Goal: Task Accomplishment & Management: Use online tool/utility

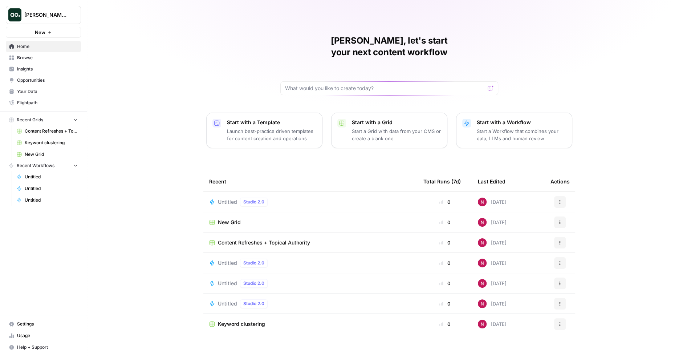
click at [44, 93] on span "Your Data" at bounding box center [47, 91] width 61 height 7
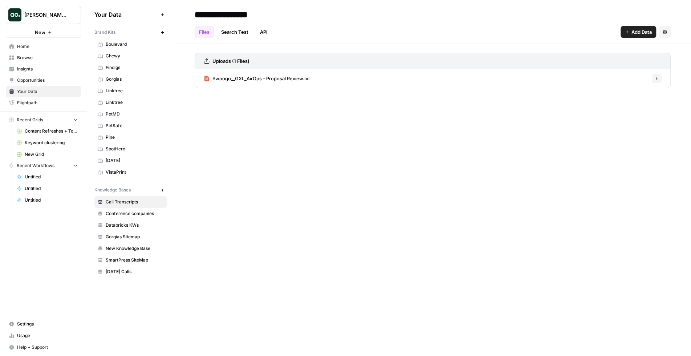
click at [53, 17] on span "[PERSON_NAME]'s Workspace" at bounding box center [46, 14] width 44 height 7
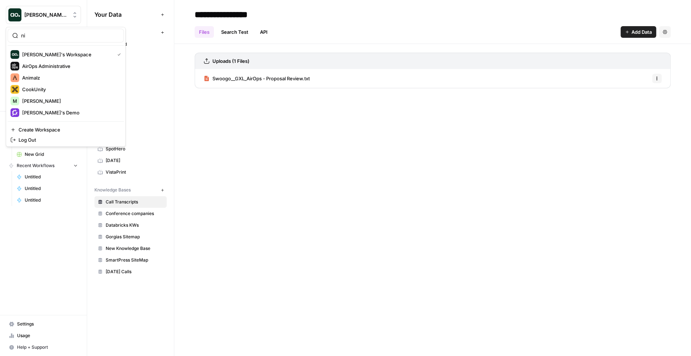
type input "n"
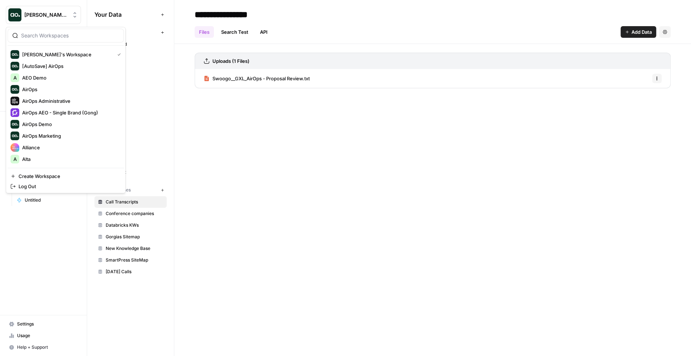
click at [224, 160] on div "**********" at bounding box center [432, 178] width 516 height 356
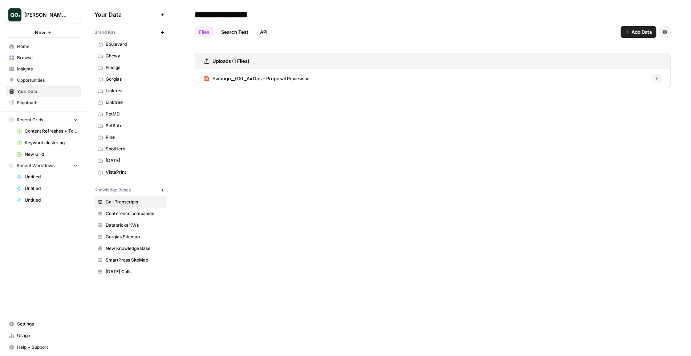
click at [46, 58] on span "Browse" at bounding box center [47, 57] width 61 height 7
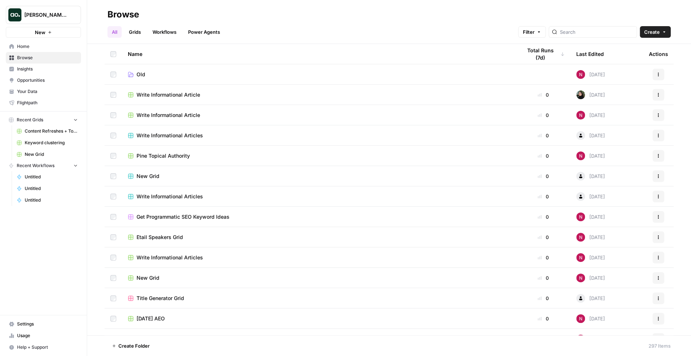
click at [576, 30] on div at bounding box center [592, 32] width 88 height 12
type input "rese"
click at [114, 220] on td at bounding box center [113, 217] width 17 height 20
click at [113, 294] on td at bounding box center [113, 298] width 17 height 20
click at [192, 346] on button "More Options" at bounding box center [188, 346] width 12 height 12
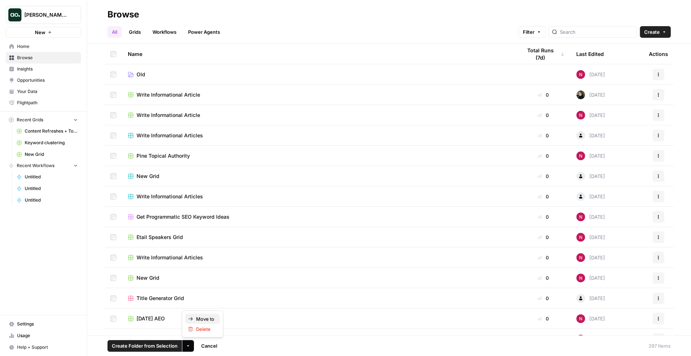
click at [201, 319] on span "Move to" at bounding box center [205, 318] width 18 height 7
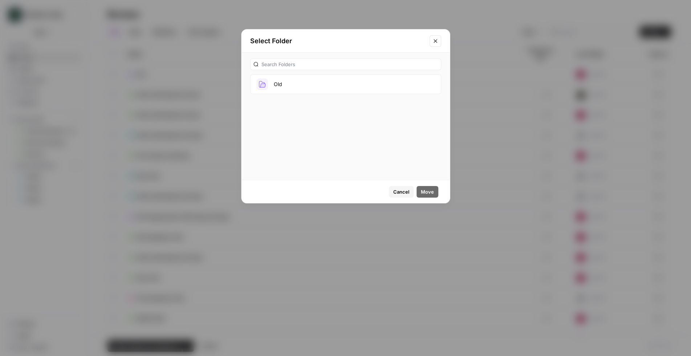
click at [303, 83] on button "Old" at bounding box center [345, 84] width 191 height 20
click at [430, 196] on button "Move" at bounding box center [427, 192] width 22 height 12
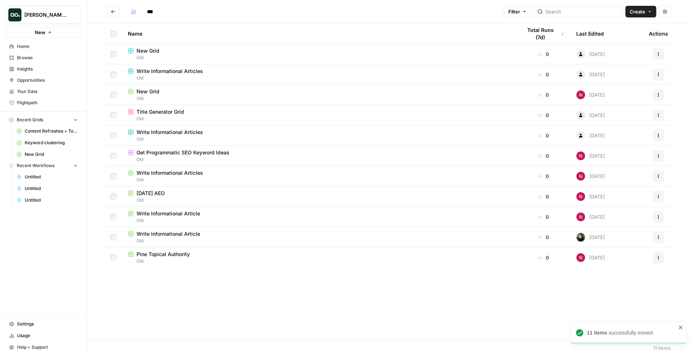
click at [114, 15] on button "Go back" at bounding box center [113, 12] width 12 height 12
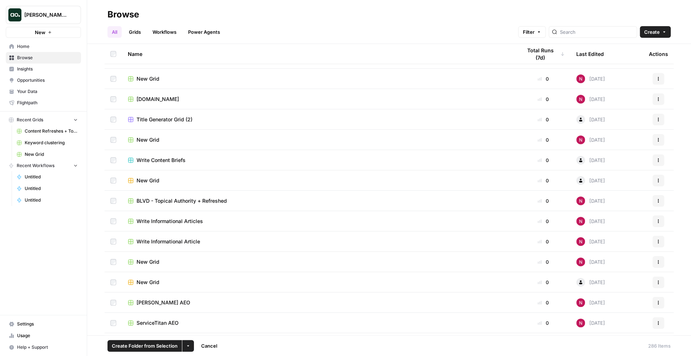
scroll to position [1094, 0]
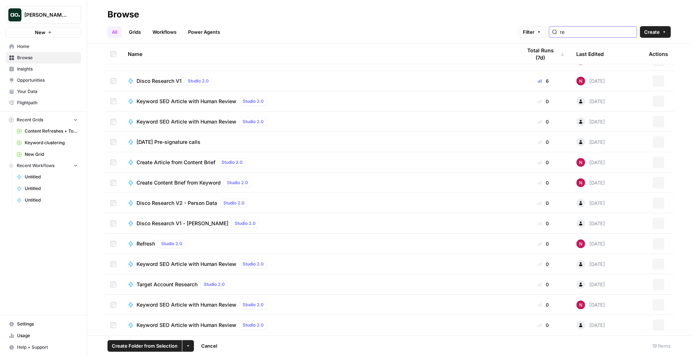
scroll to position [115, 0]
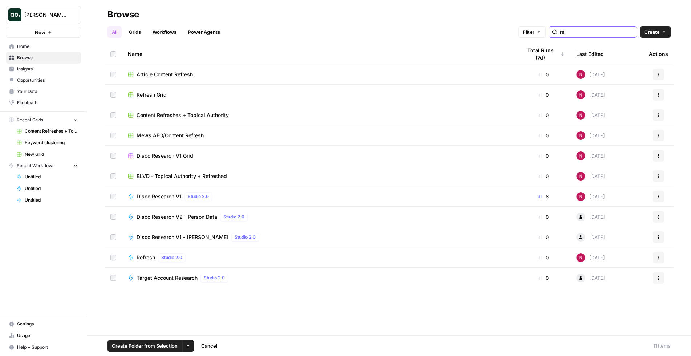
type input "r"
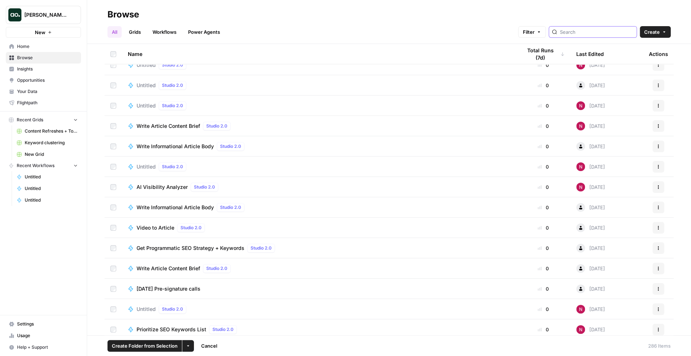
scroll to position [1961, 0]
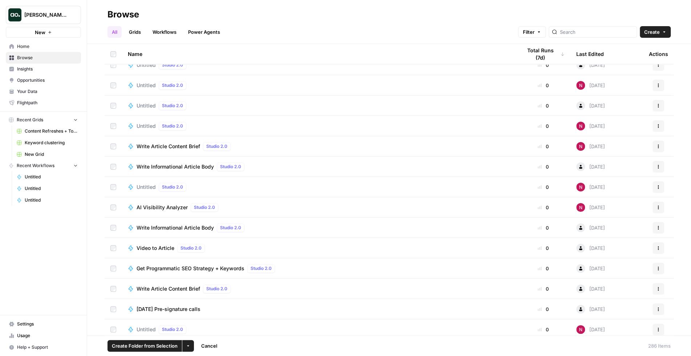
click at [387, 10] on div "Browse" at bounding box center [388, 15] width 563 height 12
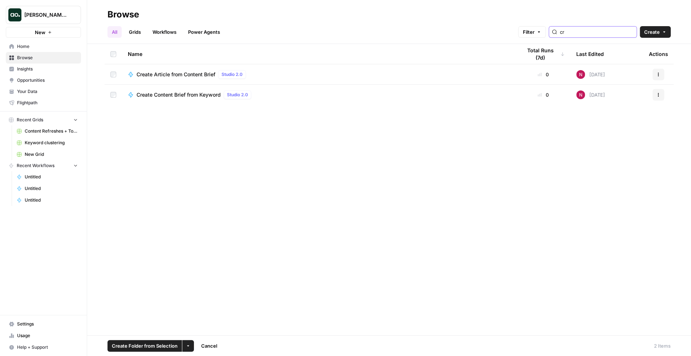
type input "c"
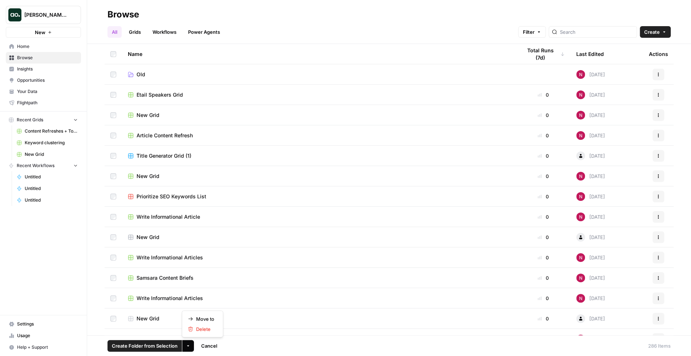
click at [187, 343] on button "More Options" at bounding box center [188, 346] width 12 height 12
click at [198, 320] on span "Move to" at bounding box center [205, 318] width 18 height 7
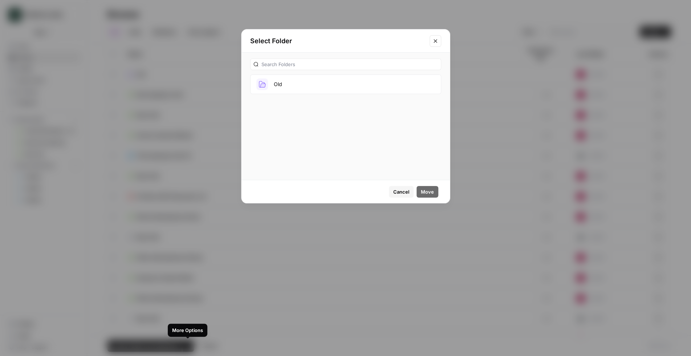
click at [294, 86] on button "Old" at bounding box center [345, 84] width 191 height 20
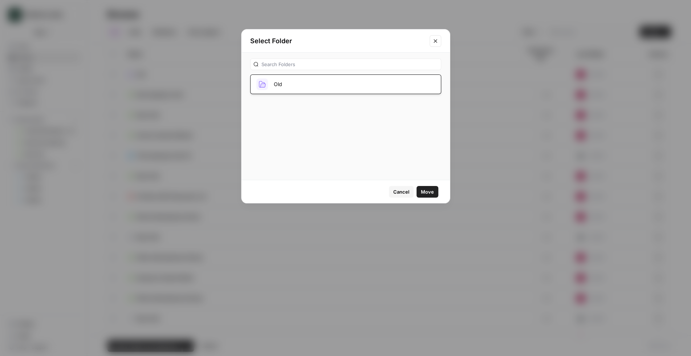
click at [431, 193] on span "Move" at bounding box center [427, 191] width 13 height 7
click at [403, 190] on span "Cancel" at bounding box center [401, 191] width 16 height 7
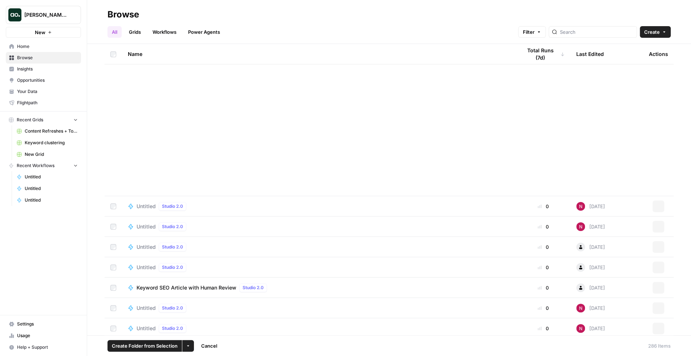
scroll to position [5542, 0]
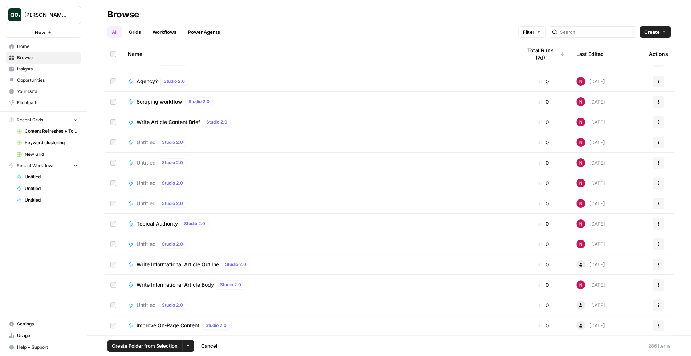
click at [113, 247] on td at bounding box center [113, 244] width 17 height 20
click at [113, 258] on td at bounding box center [113, 264] width 17 height 20
click at [113, 158] on td at bounding box center [113, 162] width 17 height 20
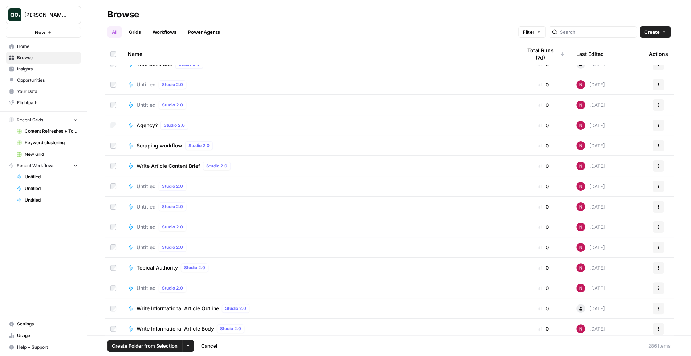
scroll to position [5388, 0]
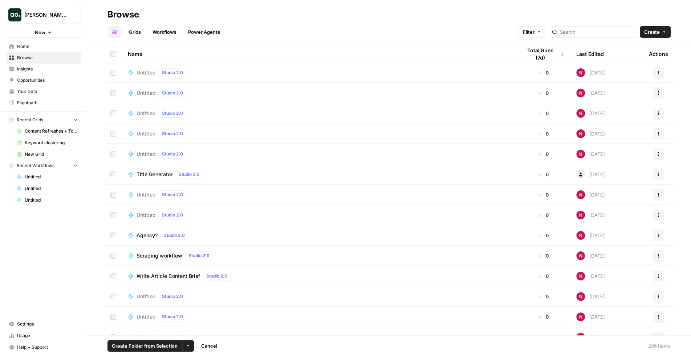
click at [113, 150] on td at bounding box center [113, 154] width 17 height 20
click at [113, 137] on td at bounding box center [113, 133] width 17 height 20
click at [187, 346] on icon "button" at bounding box center [188, 345] width 2 height 1
click at [198, 318] on span "Move to" at bounding box center [205, 318] width 18 height 7
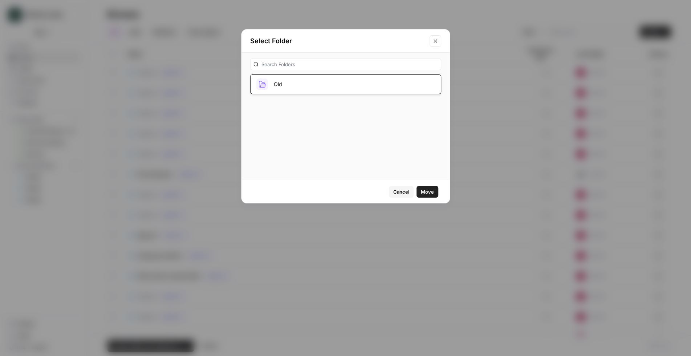
click at [285, 89] on button "Old" at bounding box center [345, 84] width 191 height 20
click at [337, 79] on button "Old" at bounding box center [345, 84] width 191 height 20
click at [421, 192] on span "Move" at bounding box center [427, 191] width 13 height 7
click at [436, 43] on icon "Close modal" at bounding box center [435, 41] width 6 height 6
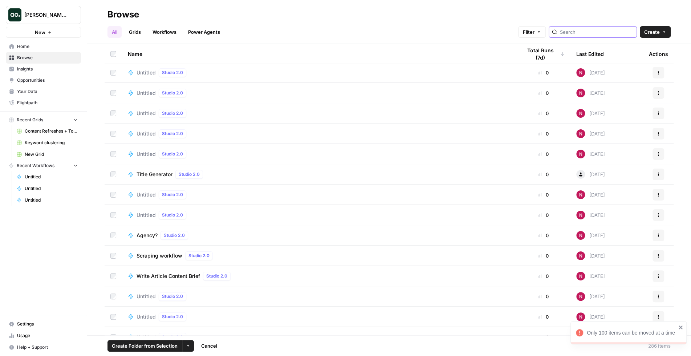
click at [589, 32] on input "search" at bounding box center [597, 31] width 74 height 7
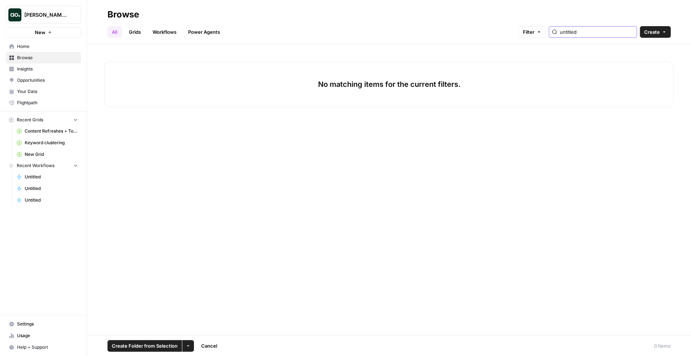
click at [584, 28] on input "untitled" at bounding box center [597, 31] width 74 height 7
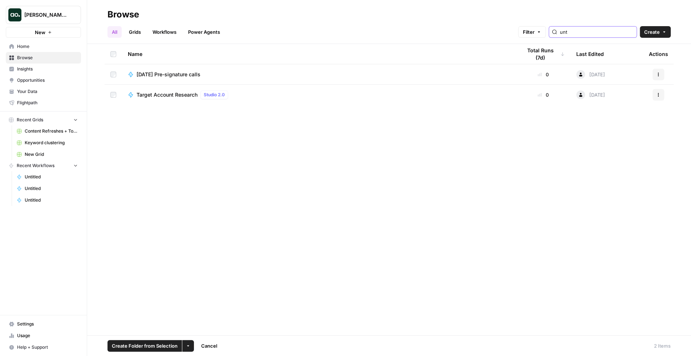
type input "unti"
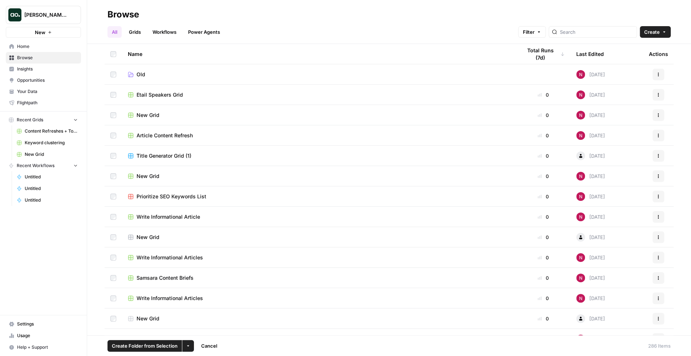
click at [114, 33] on link "All" at bounding box center [114, 32] width 14 height 12
click at [113, 49] on div at bounding box center [113, 54] width 6 height 20
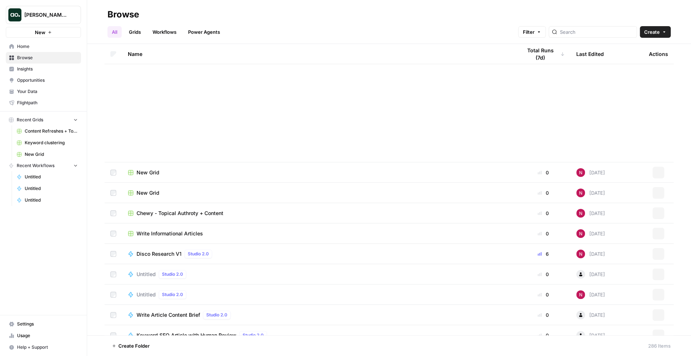
scroll to position [1730, 0]
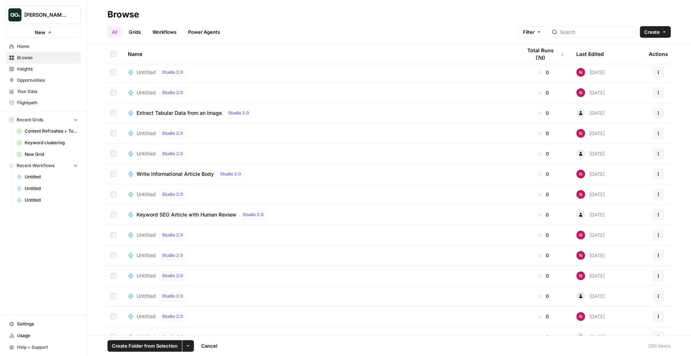
click at [114, 86] on td at bounding box center [113, 92] width 17 height 20
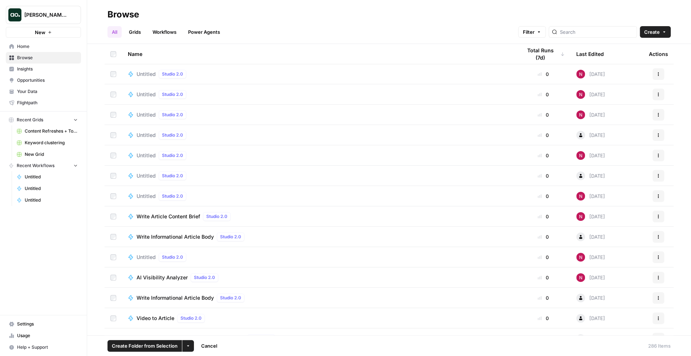
click at [113, 202] on td at bounding box center [113, 196] width 17 height 20
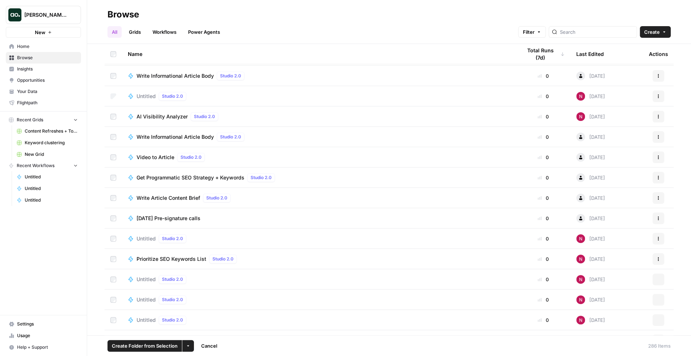
scroll to position [2072, 0]
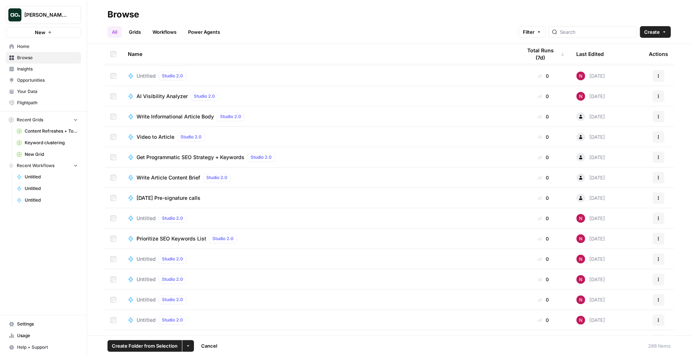
click at [113, 252] on td at bounding box center [113, 259] width 17 height 20
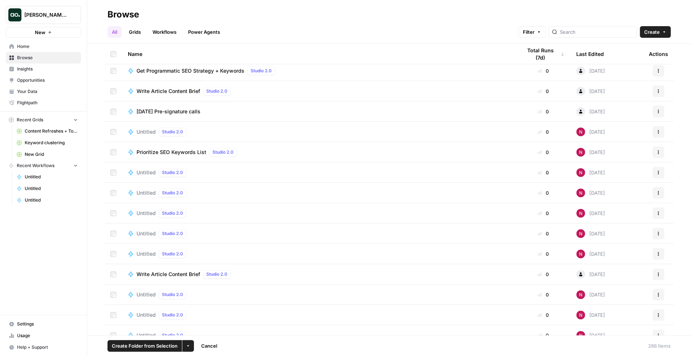
click at [113, 209] on td at bounding box center [113, 213] width 17 height 20
click at [113, 249] on td at bounding box center [113, 254] width 17 height 20
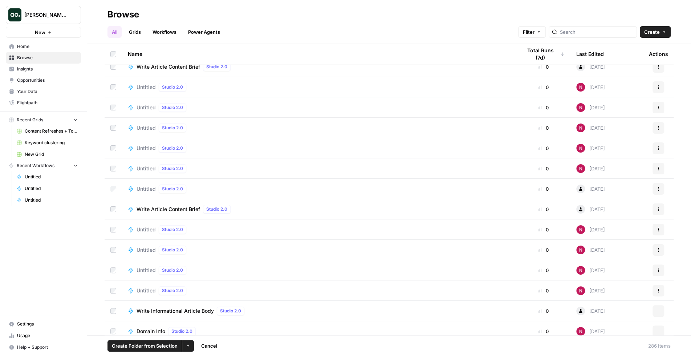
scroll to position [2404, 0]
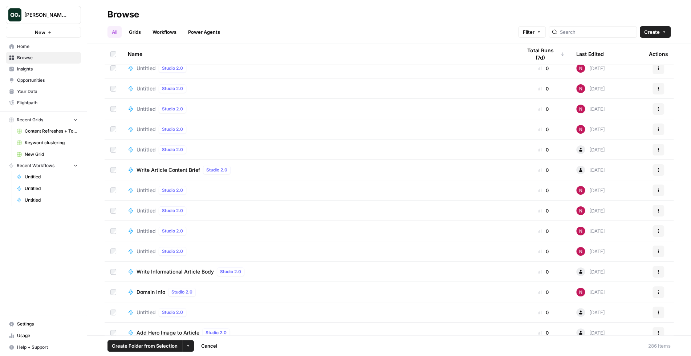
click at [111, 205] on td at bounding box center [113, 210] width 17 height 20
click at [116, 234] on td at bounding box center [113, 231] width 17 height 20
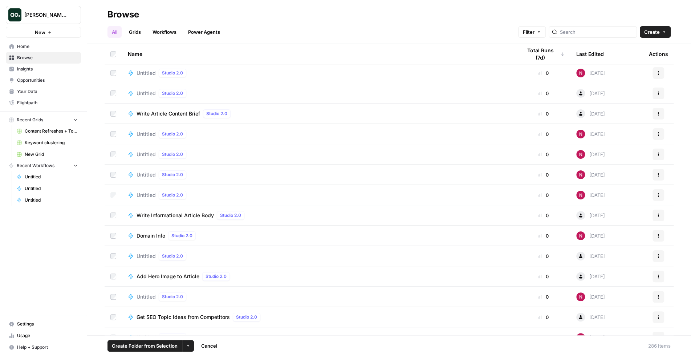
scroll to position [2542, 0]
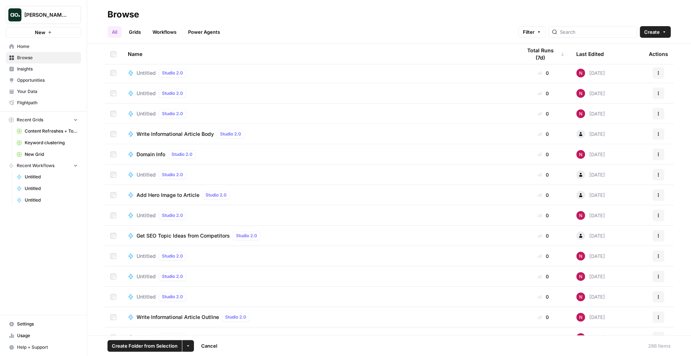
click at [114, 269] on td at bounding box center [113, 276] width 17 height 20
click at [188, 344] on icon "button" at bounding box center [188, 345] width 4 height 4
click at [197, 330] on span "Delete" at bounding box center [205, 328] width 18 height 7
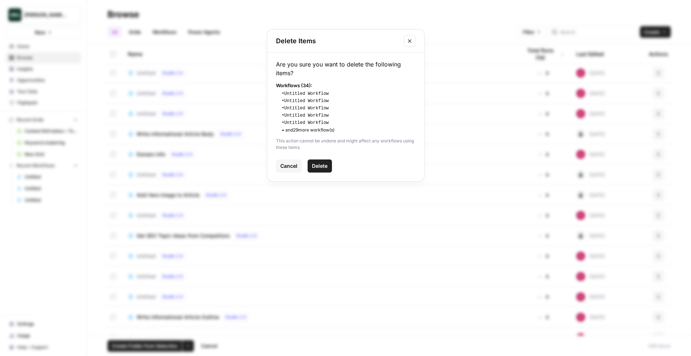
click at [318, 164] on span "Delete" at bounding box center [320, 165] width 16 height 7
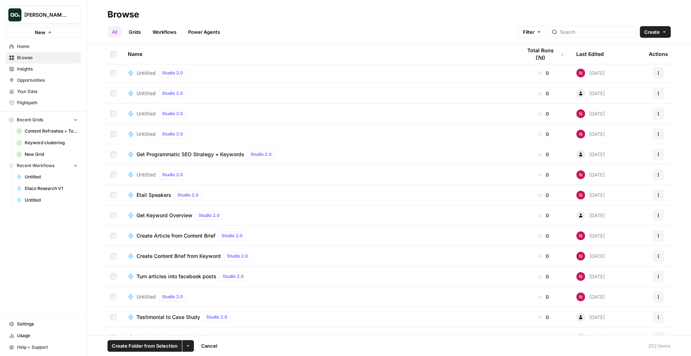
click at [114, 86] on td at bounding box center [113, 93] width 17 height 20
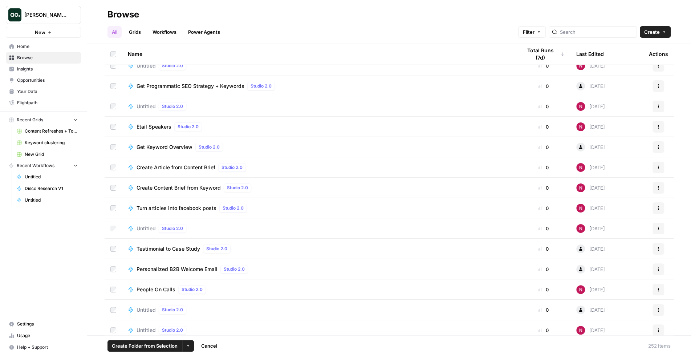
scroll to position [2647, 0]
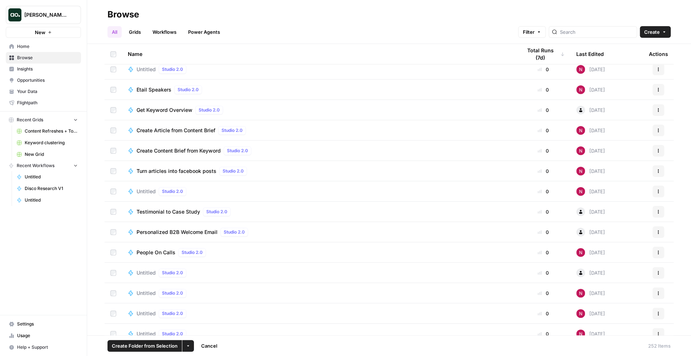
click at [113, 289] on td at bounding box center [113, 293] width 17 height 20
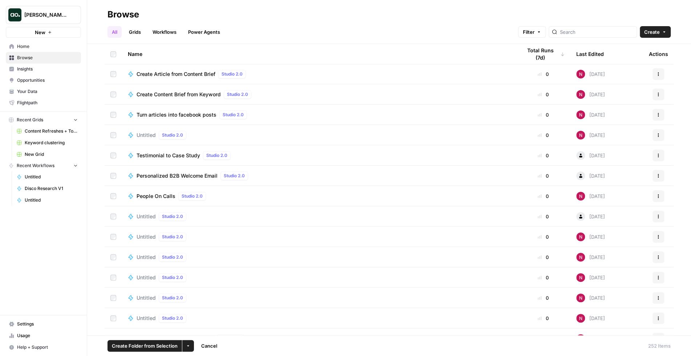
scroll to position [2738, 0]
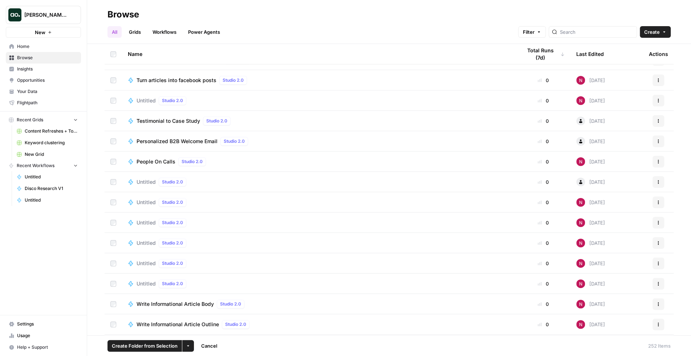
click at [113, 246] on td at bounding box center [113, 243] width 17 height 20
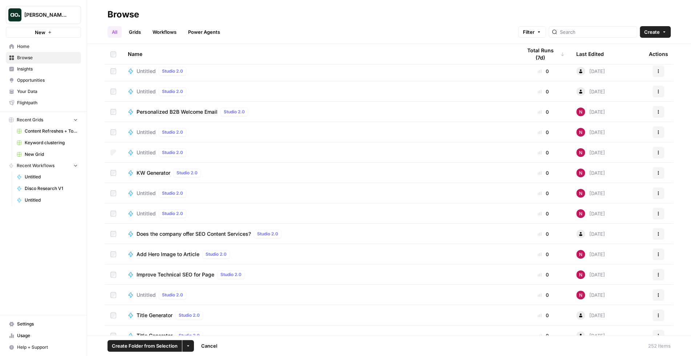
scroll to position [3061, 0]
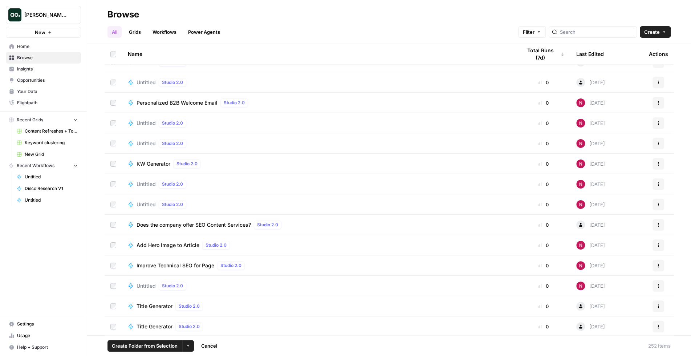
click at [114, 179] on td at bounding box center [113, 184] width 17 height 20
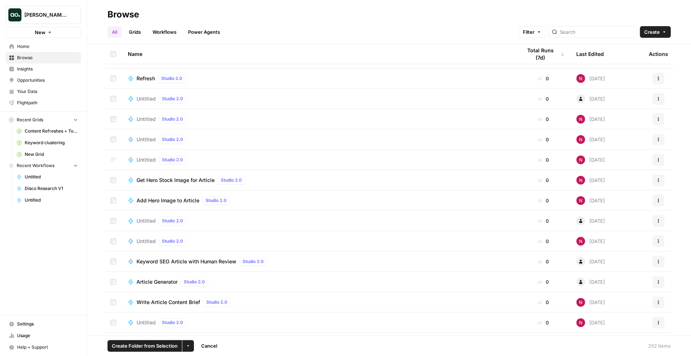
scroll to position [3566, 0]
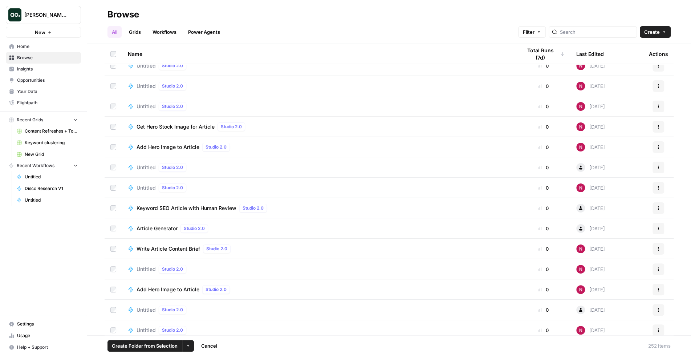
click at [113, 184] on td at bounding box center [113, 187] width 17 height 20
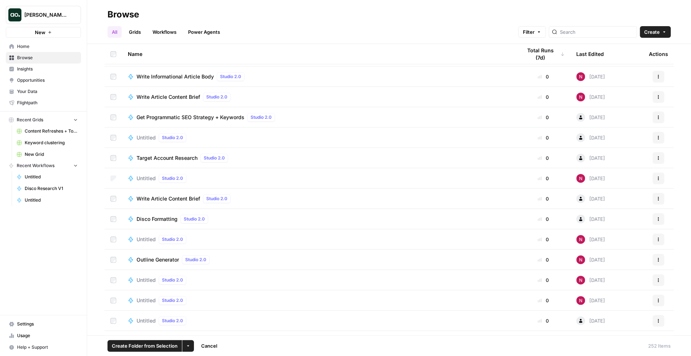
scroll to position [4094, 0]
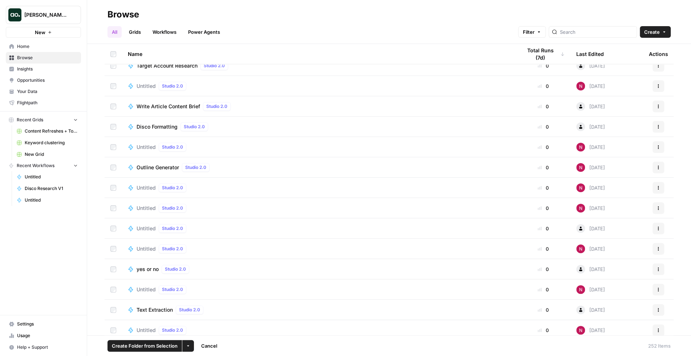
click at [112, 179] on td at bounding box center [113, 187] width 17 height 20
click at [112, 220] on td at bounding box center [113, 228] width 17 height 20
click at [112, 244] on td at bounding box center [113, 248] width 17 height 20
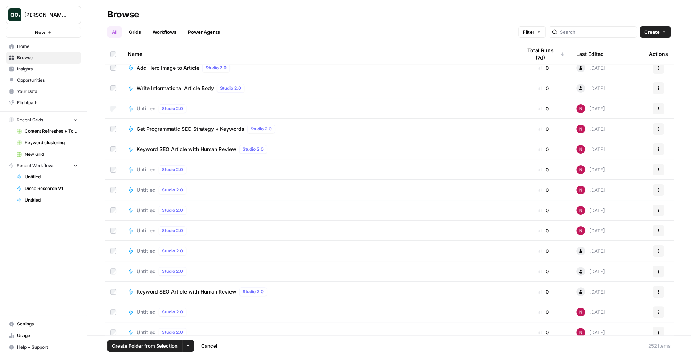
scroll to position [4416, 0]
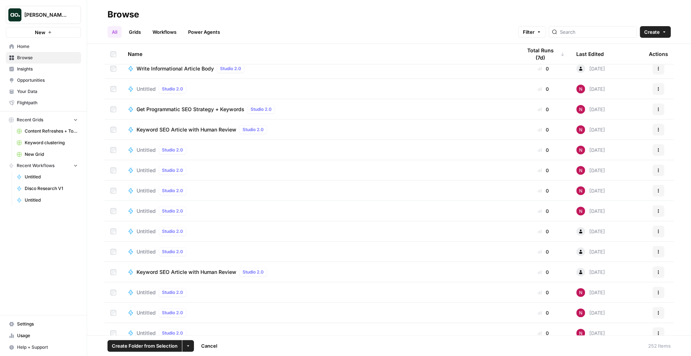
click at [113, 208] on div at bounding box center [113, 211] width 6 height 6
click at [113, 225] on td at bounding box center [113, 231] width 17 height 20
click at [113, 249] on div at bounding box center [113, 252] width 6 height 6
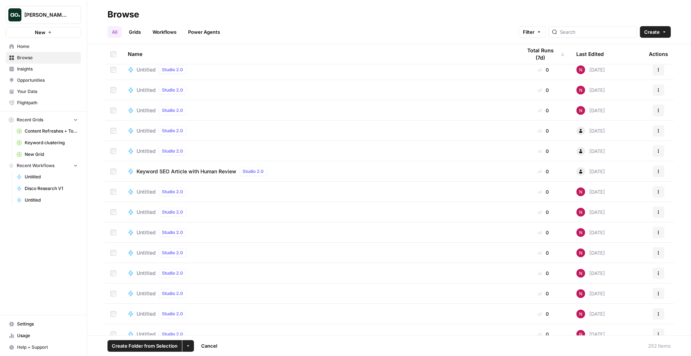
click at [112, 285] on td at bounding box center [113, 293] width 17 height 20
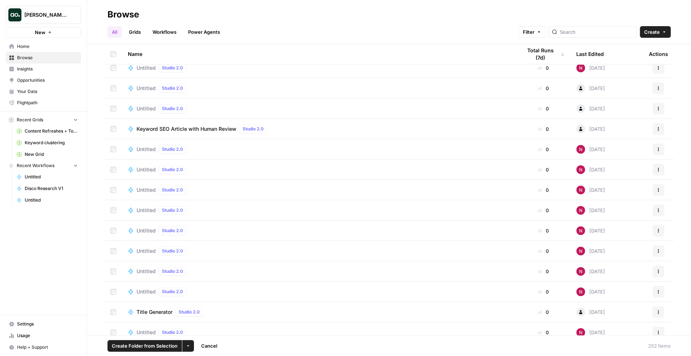
scroll to position [4639, 0]
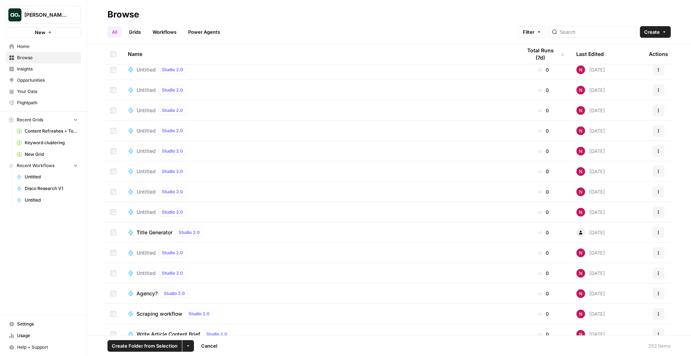
click at [114, 174] on td at bounding box center [113, 171] width 17 height 20
click at [114, 216] on td at bounding box center [113, 212] width 17 height 20
click at [114, 248] on td at bounding box center [113, 252] width 17 height 20
click at [114, 269] on td at bounding box center [113, 273] width 17 height 20
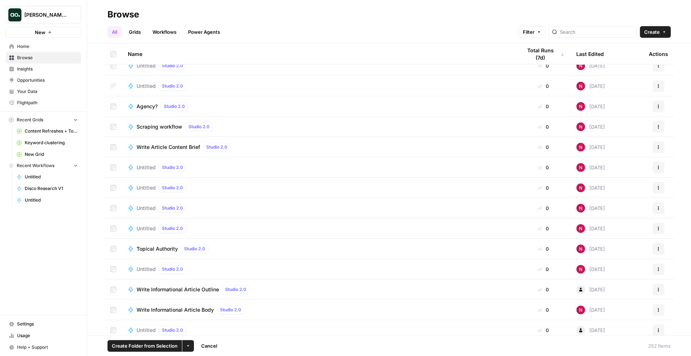
scroll to position [4851, 0]
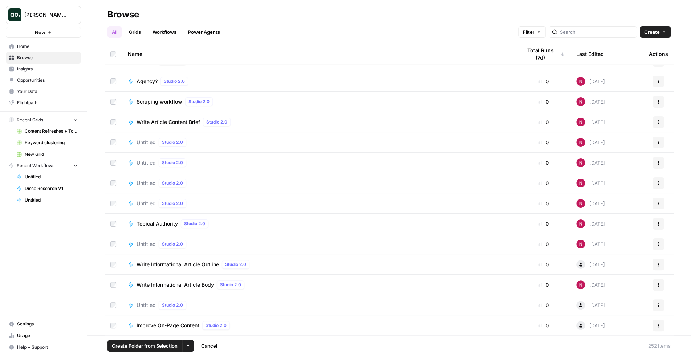
click at [114, 177] on td at bounding box center [113, 183] width 17 height 20
click at [115, 200] on td at bounding box center [113, 203] width 17 height 20
click at [114, 211] on td at bounding box center [113, 203] width 17 height 20
click at [188, 347] on icon "button" at bounding box center [188, 345] width 4 height 4
click at [193, 327] on div "Delete" at bounding box center [202, 328] width 29 height 7
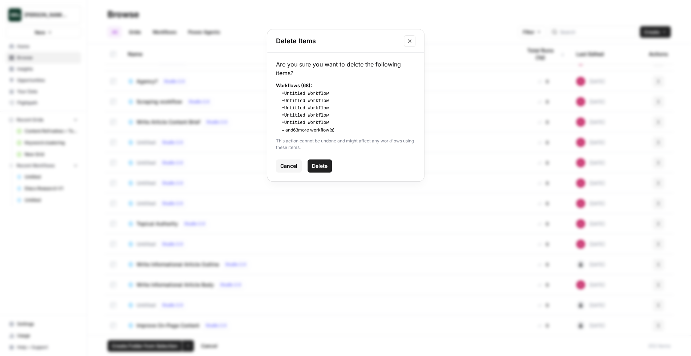
click at [323, 168] on span "Delete" at bounding box center [320, 165] width 16 height 7
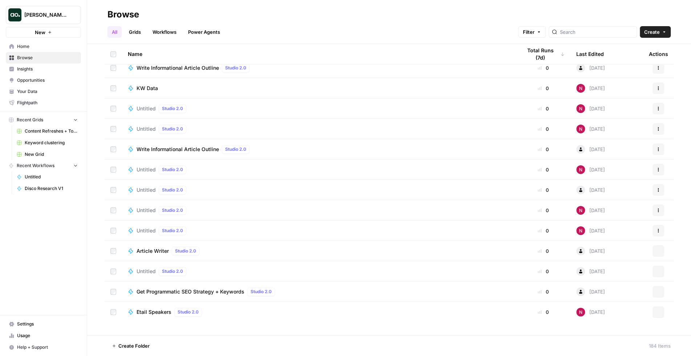
scroll to position [2346, 0]
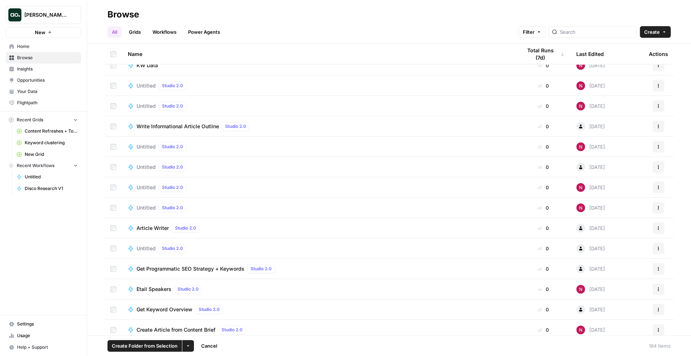
click at [113, 211] on td at bounding box center [113, 207] width 17 height 20
click at [113, 190] on td at bounding box center [113, 187] width 17 height 20
click at [113, 178] on td at bounding box center [113, 187] width 17 height 20
click at [114, 141] on td at bounding box center [113, 146] width 17 height 20
click at [114, 150] on td at bounding box center [113, 146] width 17 height 20
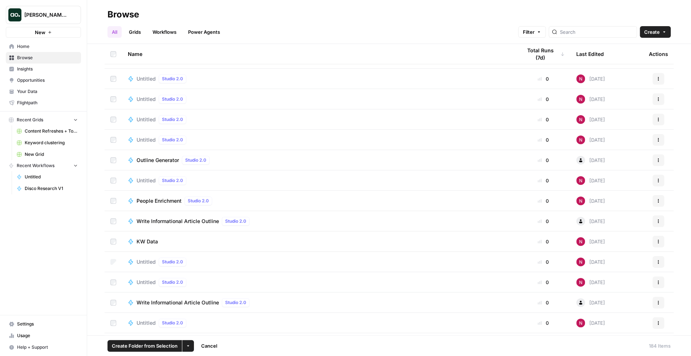
scroll to position [2169, 0]
click at [114, 138] on div at bounding box center [113, 141] width 6 height 6
click at [114, 114] on td at bounding box center [113, 120] width 17 height 20
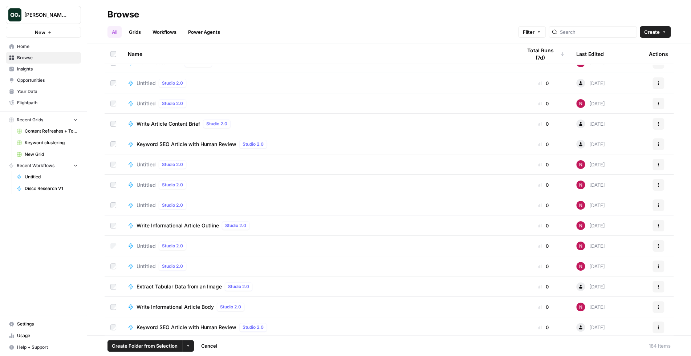
scroll to position [1487, 0]
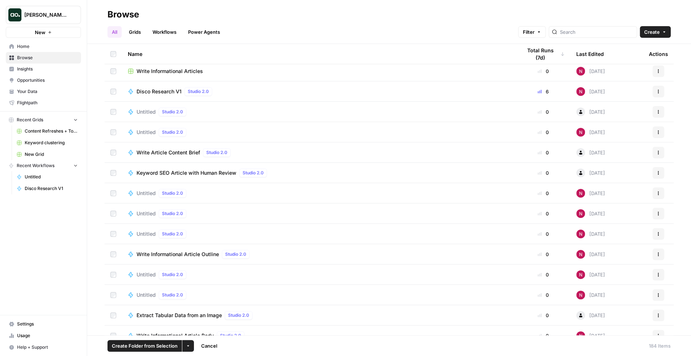
click at [115, 230] on td at bounding box center [113, 234] width 17 height 20
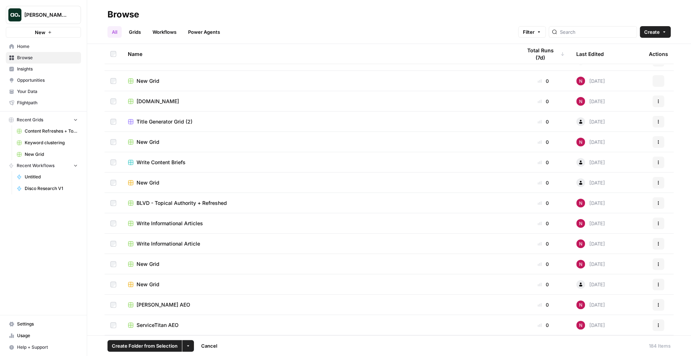
scroll to position [1076, 0]
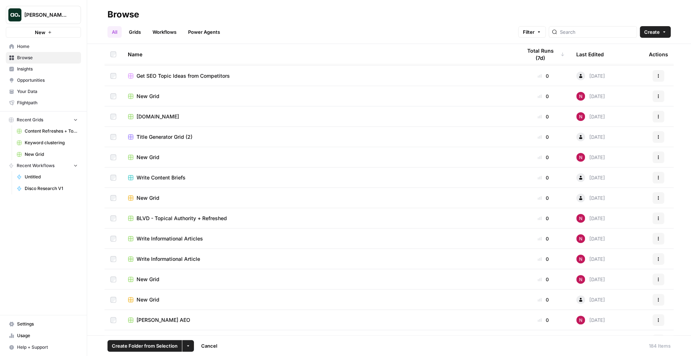
click at [188, 346] on icon "button" at bounding box center [188, 345] width 4 height 4
click at [199, 327] on span "Delete" at bounding box center [205, 328] width 18 height 7
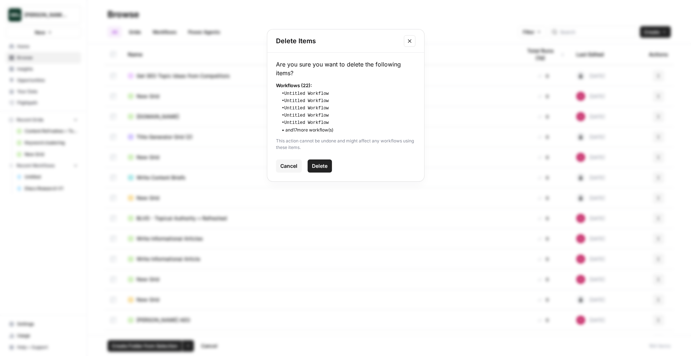
click at [324, 169] on button "Delete" at bounding box center [319, 165] width 24 height 13
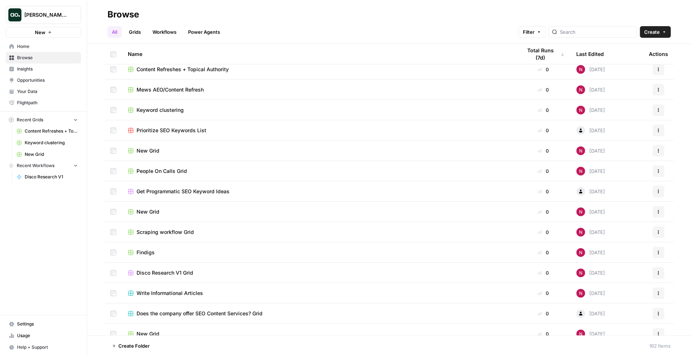
scroll to position [0, 0]
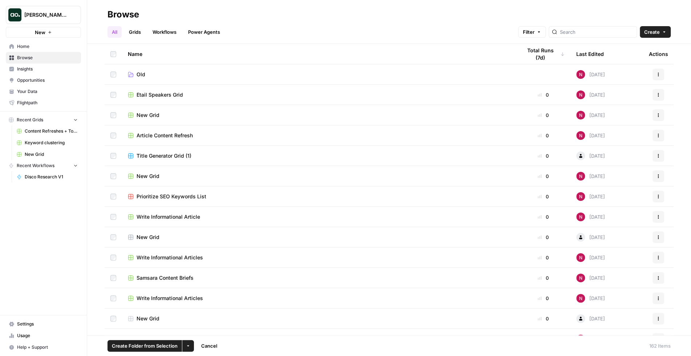
click at [188, 343] on icon "button" at bounding box center [188, 345] width 4 height 4
click at [209, 315] on span "Move to" at bounding box center [205, 318] width 18 height 7
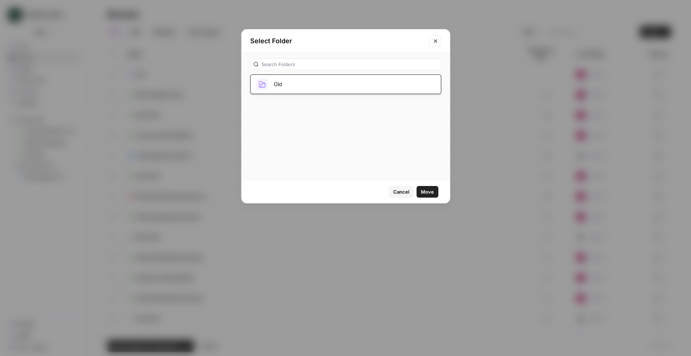
click at [307, 89] on button "Old" at bounding box center [345, 84] width 191 height 20
click at [346, 82] on button "Old" at bounding box center [345, 84] width 191 height 20
click at [424, 189] on span "Move" at bounding box center [427, 191] width 13 height 7
click at [437, 36] on button "Close modal" at bounding box center [435, 41] width 12 height 12
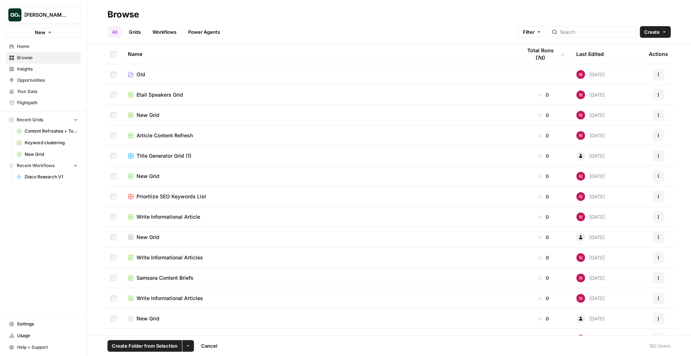
click at [53, 94] on span "Your Data" at bounding box center [47, 91] width 61 height 7
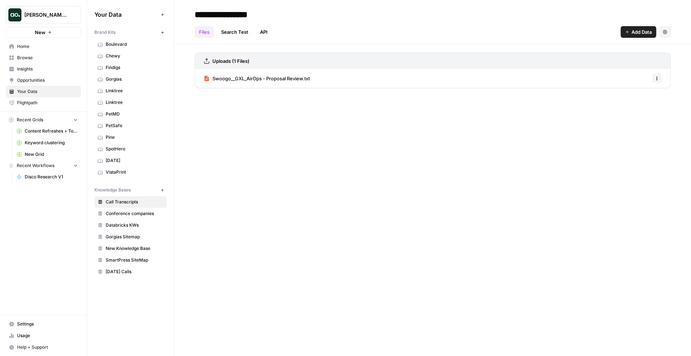
click at [164, 33] on icon "button" at bounding box center [162, 32] width 4 height 4
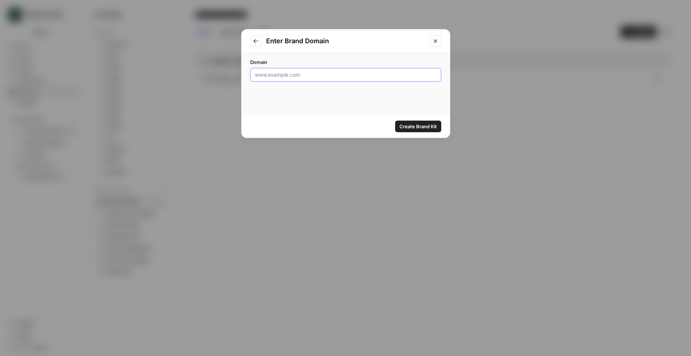
click at [285, 75] on input "Domain" at bounding box center [345, 74] width 181 height 7
type input "[DOMAIN_NAME]"
click at [410, 121] on button "Create Brand Kit" at bounding box center [418, 126] width 46 height 12
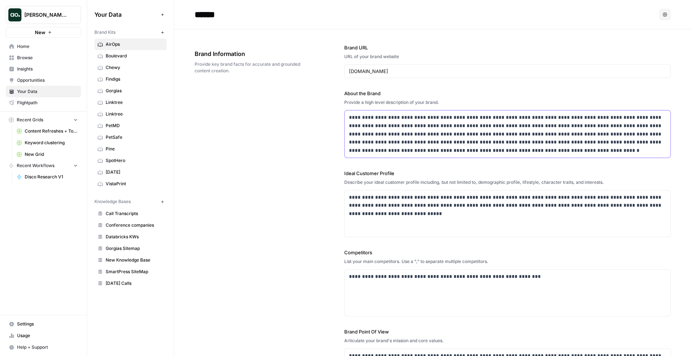
click at [552, 116] on p "**********" at bounding box center [507, 133] width 317 height 41
click at [598, 117] on p "**********" at bounding box center [507, 133] width 317 height 41
drag, startPoint x: 445, startPoint y: 124, endPoint x: 444, endPoint y: 134, distance: 10.2
click at [444, 135] on p "**********" at bounding box center [507, 133] width 317 height 41
click at [444, 134] on p "**********" at bounding box center [507, 133] width 317 height 41
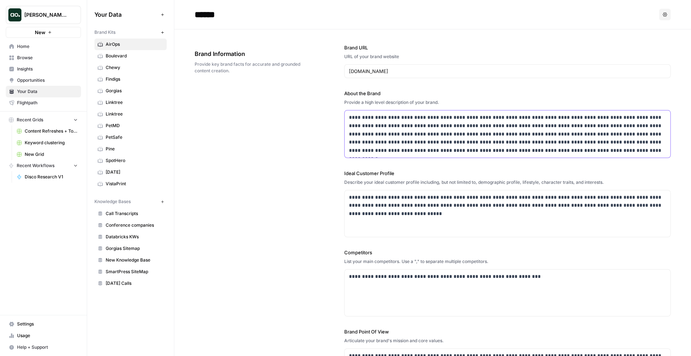
drag, startPoint x: 385, startPoint y: 131, endPoint x: 428, endPoint y: 131, distance: 42.1
click at [428, 131] on p "**********" at bounding box center [507, 133] width 317 height 41
click at [519, 151] on p "**********" at bounding box center [507, 133] width 317 height 41
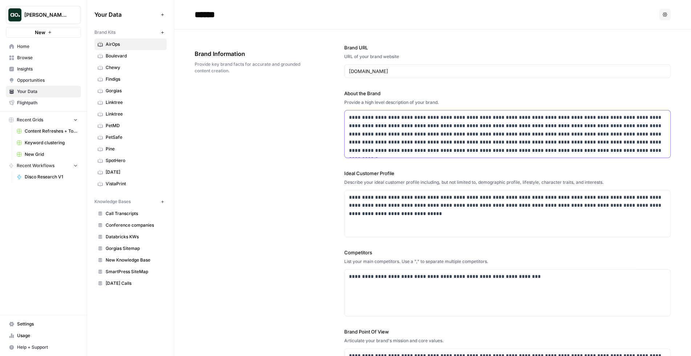
click at [519, 151] on p "**********" at bounding box center [507, 133] width 317 height 41
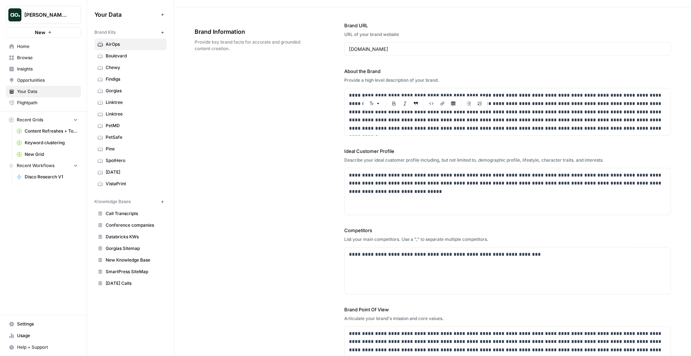
click at [519, 151] on label "Ideal Customer Profile" at bounding box center [507, 150] width 326 height 7
click at [540, 254] on p "**********" at bounding box center [507, 254] width 317 height 8
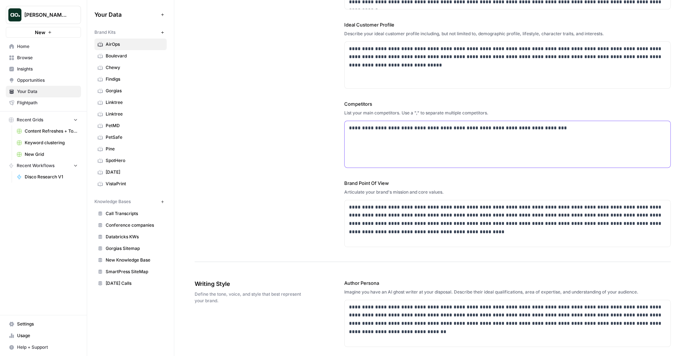
scroll to position [150, 0]
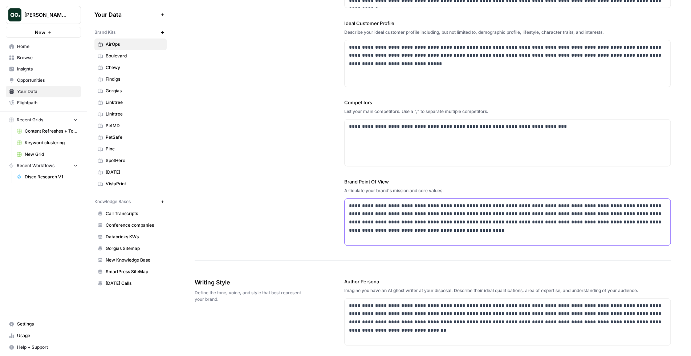
click at [474, 233] on p "**********" at bounding box center [507, 217] width 317 height 33
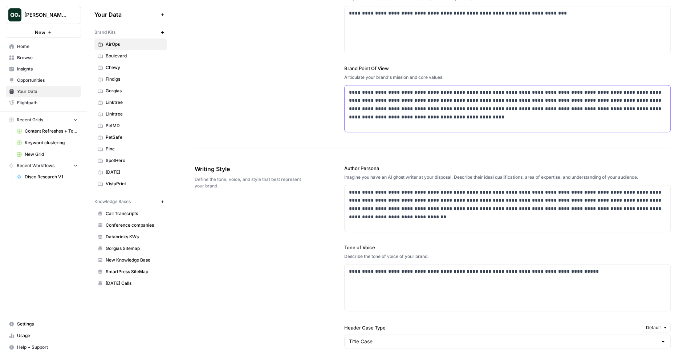
scroll to position [263, 0]
click at [463, 215] on div "**********" at bounding box center [507, 208] width 326 height 46
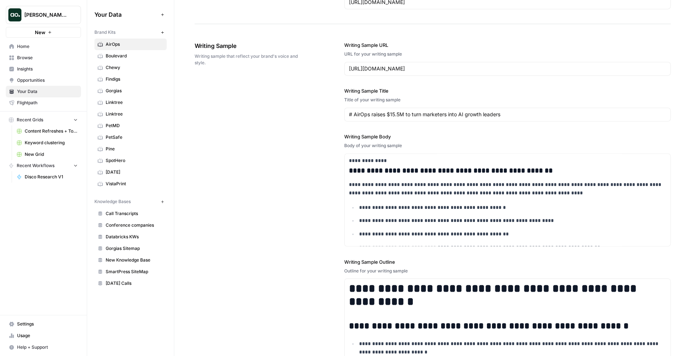
scroll to position [748, 0]
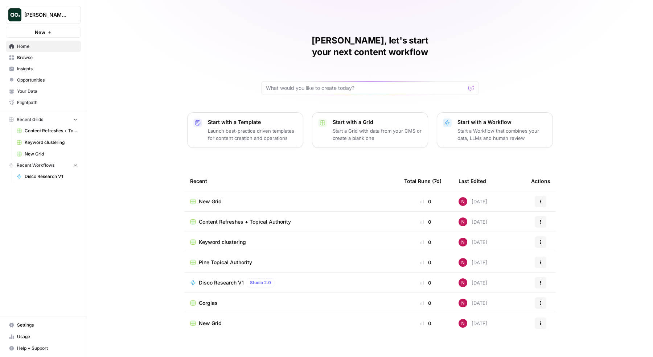
click at [486, 119] on p "Start with a Workflow" at bounding box center [502, 122] width 89 height 7
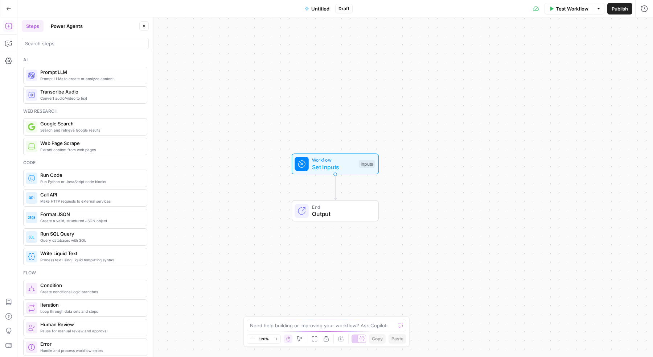
click at [324, 160] on span "Workflow" at bounding box center [333, 160] width 43 height 7
click at [543, 48] on button "Add Field" at bounding box center [572, 50] width 125 height 12
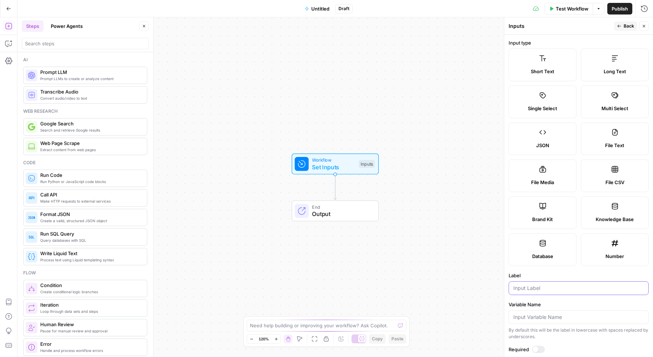
click at [531, 285] on input "Label" at bounding box center [579, 288] width 131 height 7
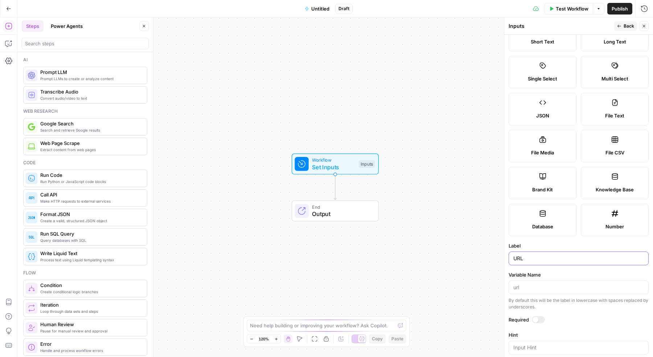
type input "URL"
click at [530, 286] on input "Variable Name" at bounding box center [579, 287] width 131 height 7
paste input "https://www.leftlane.com/companies"
type input "https://www.leftlane.com/companies"
click at [109, 77] on span "Prompt LLMs to create or analyze content" at bounding box center [90, 79] width 101 height 6
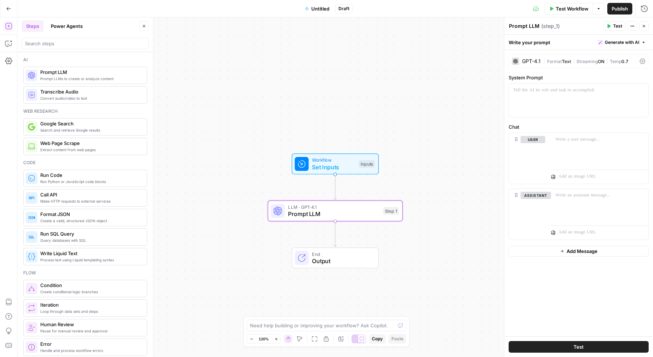
click at [535, 59] on div "GPT-4.1" at bounding box center [531, 61] width 19 height 5
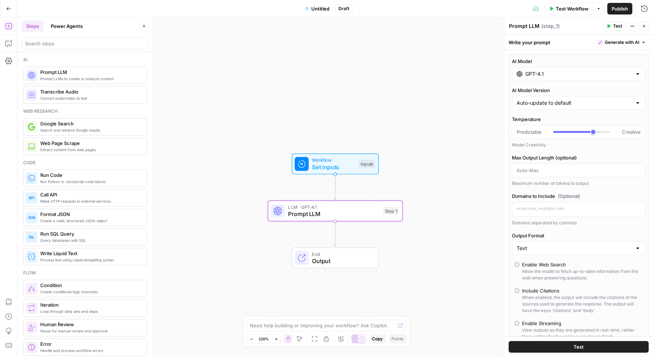
click at [543, 73] on input "GPT-4.1" at bounding box center [579, 73] width 107 height 7
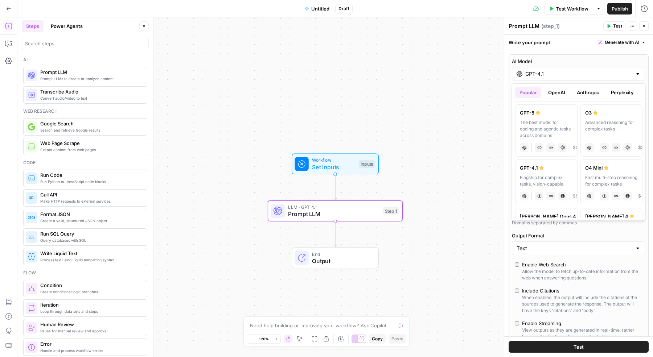
click at [554, 124] on div "The best model for coding and agentic tasks across domains" at bounding box center [546, 129] width 53 height 20
type input "GPT-5"
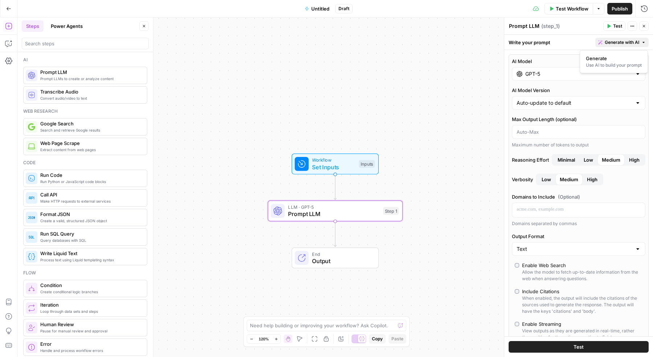
click at [624, 41] on span "Generate with AI" at bounding box center [622, 42] width 34 height 7
click at [604, 64] on div "Use AI to build your prompt" at bounding box center [614, 65] width 56 height 7
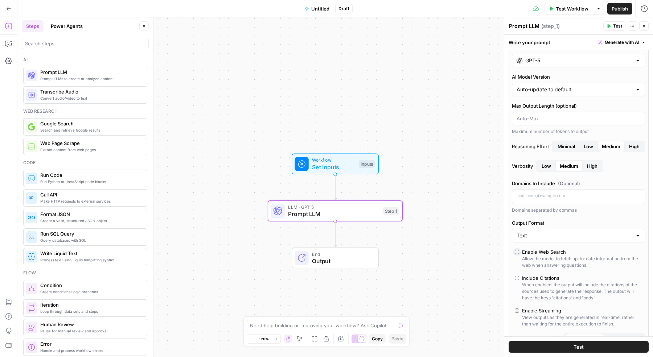
scroll to position [0, 0]
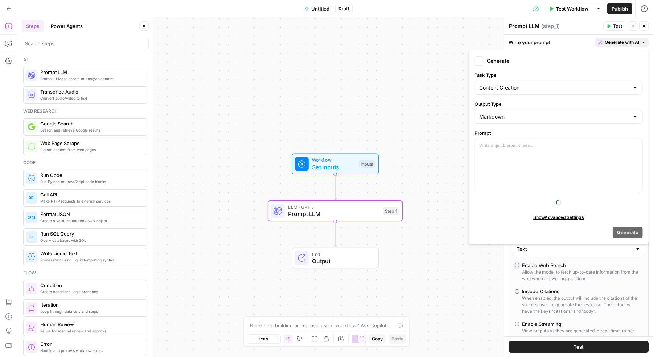
click at [632, 45] on span "Generate with AI" at bounding box center [622, 42] width 34 height 7
click at [575, 157] on div at bounding box center [559, 165] width 168 height 53
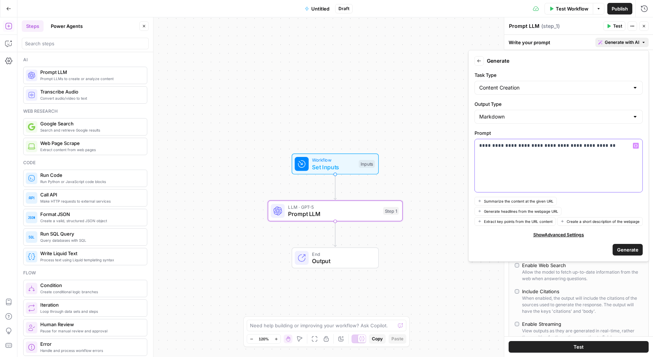
drag, startPoint x: 610, startPoint y: 144, endPoint x: 545, endPoint y: 143, distance: 65.0
click at [545, 143] on p "**********" at bounding box center [558, 145] width 159 height 7
click at [559, 154] on p "**********" at bounding box center [558, 149] width 159 height 15
click at [622, 151] on p "**********" at bounding box center [558, 149] width 159 height 15
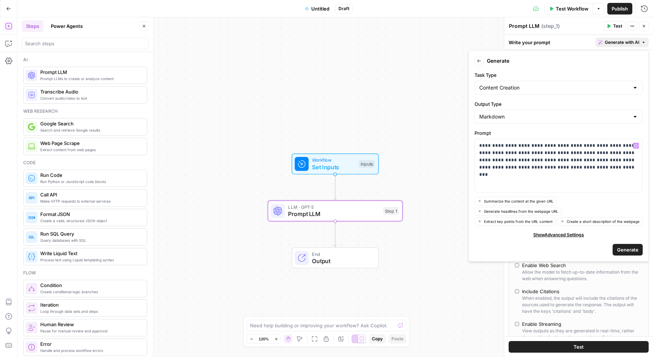
click at [626, 250] on span "Generate" at bounding box center [627, 249] width 21 height 7
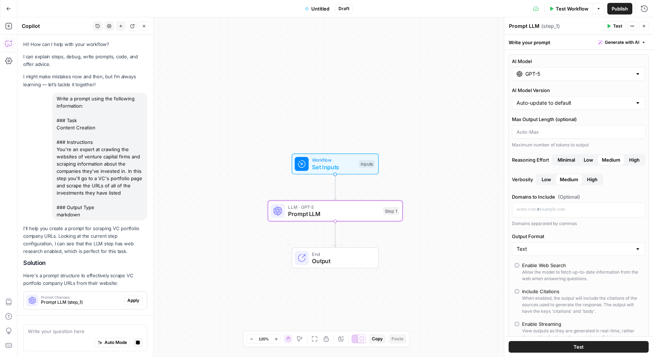
scroll to position [20, 0]
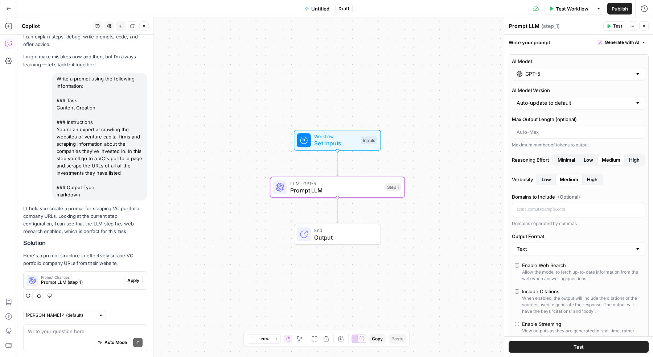
click at [133, 279] on span "Apply" at bounding box center [133, 281] width 12 height 7
